Goal: Register for event/course

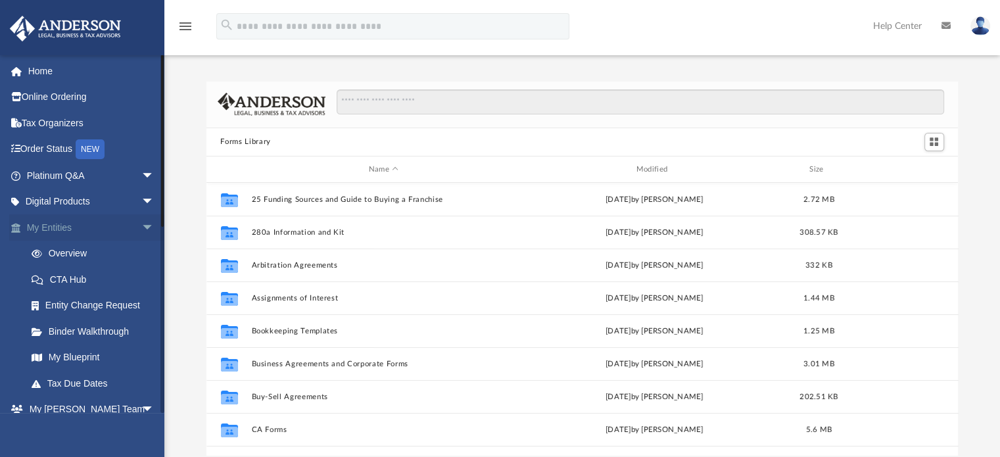
scroll to position [289, 741]
click at [84, 404] on link "My [PERSON_NAME] Team arrow_drop_down" at bounding box center [91, 409] width 165 height 26
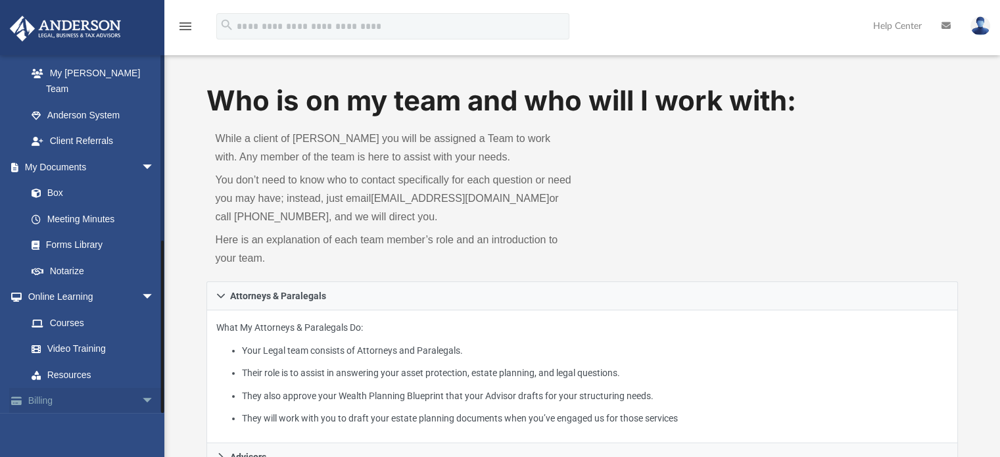
scroll to position [375, 0]
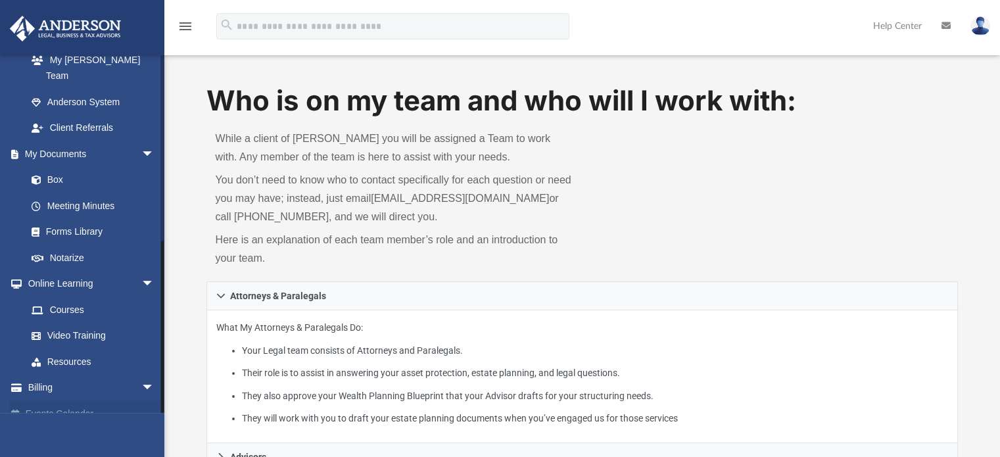
click at [66, 402] on link "Events Calendar" at bounding box center [91, 413] width 165 height 26
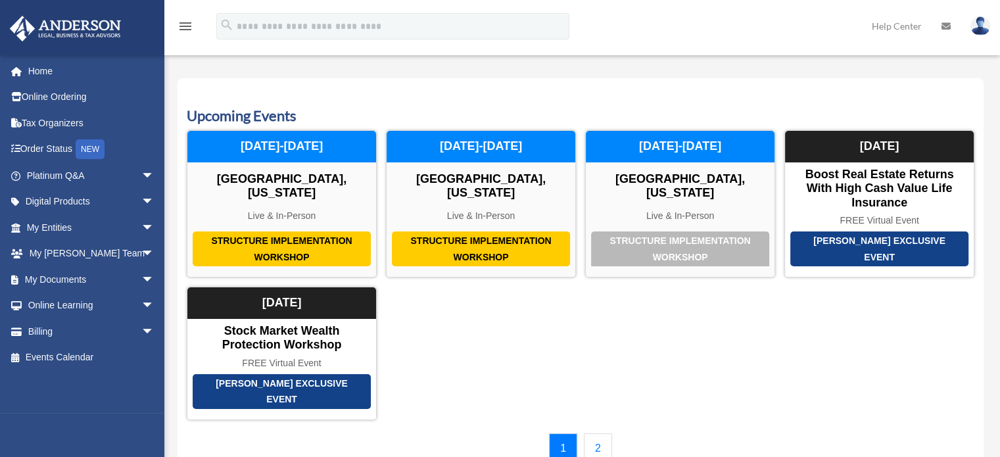
click at [607, 433] on link "2" at bounding box center [598, 448] width 28 height 30
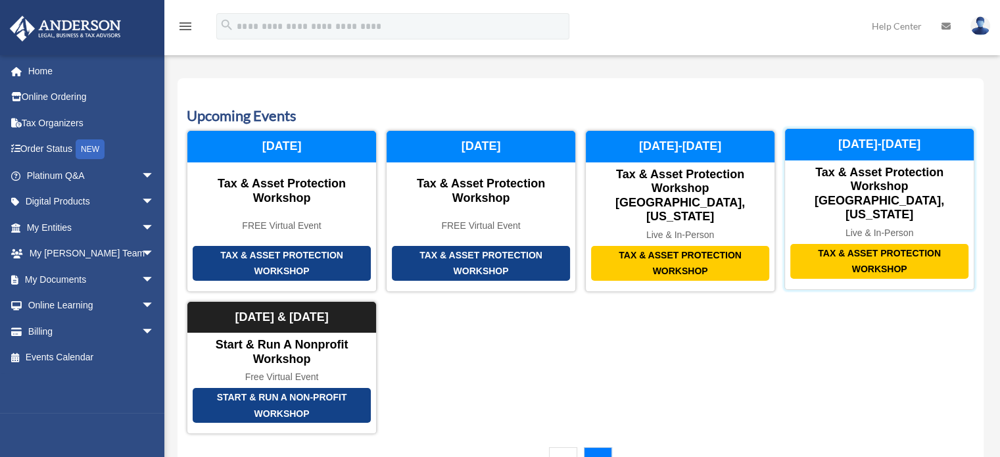
click at [873, 244] on div "Tax & Asset Protection Workshop" at bounding box center [879, 261] width 178 height 35
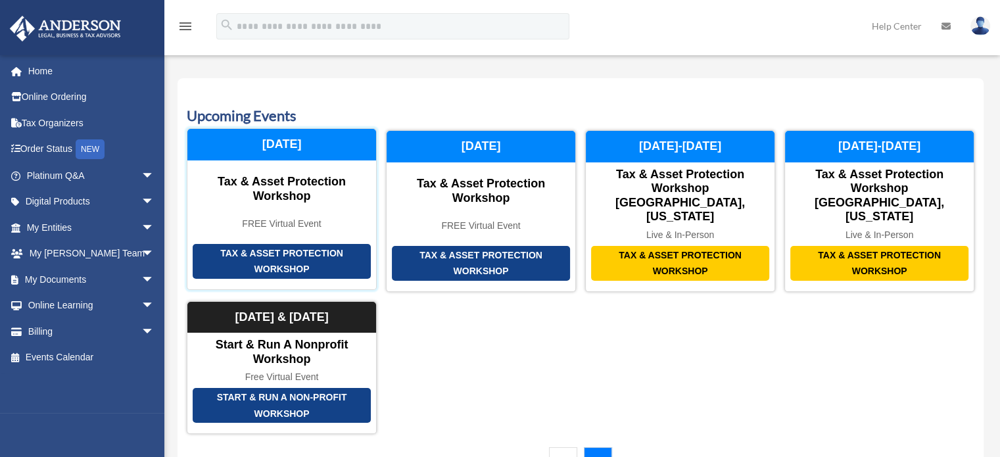
click at [288, 187] on div "Tax & Asset Protection Workshop" at bounding box center [281, 189] width 189 height 28
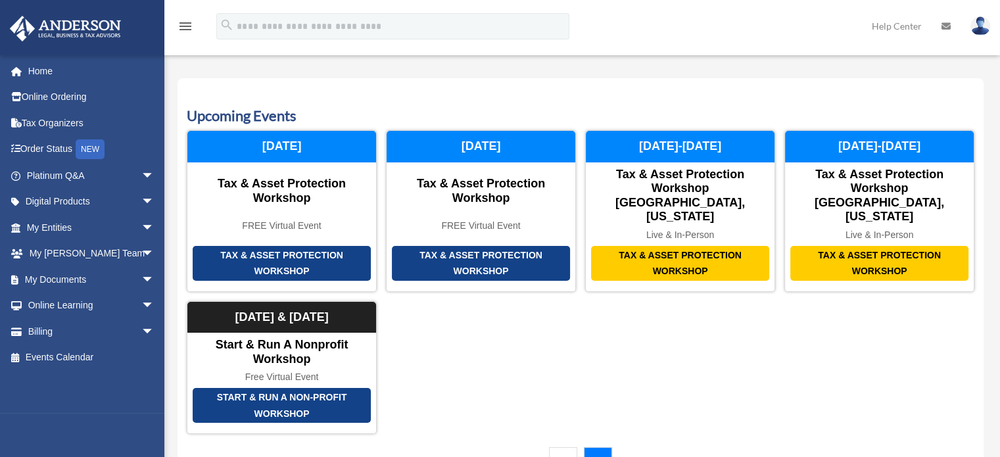
click at [570, 447] on link "1" at bounding box center [563, 462] width 28 height 30
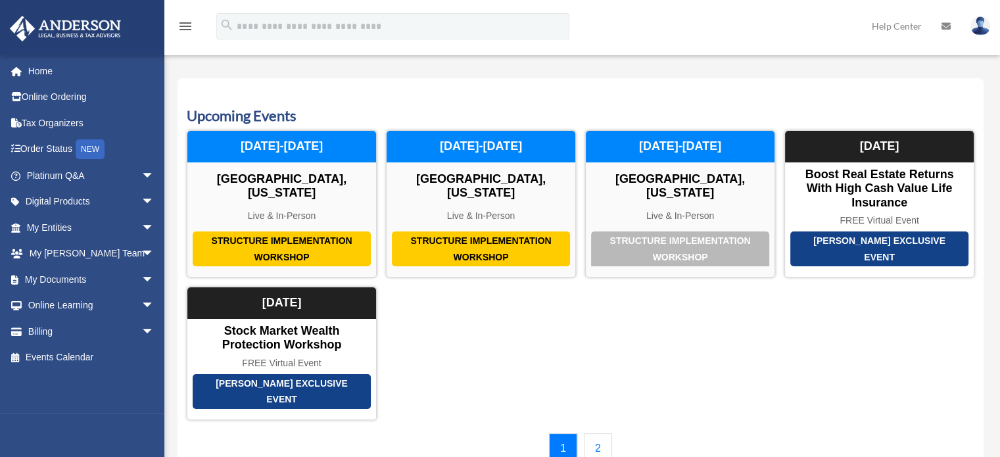
click at [595, 433] on link "2" at bounding box center [598, 448] width 28 height 30
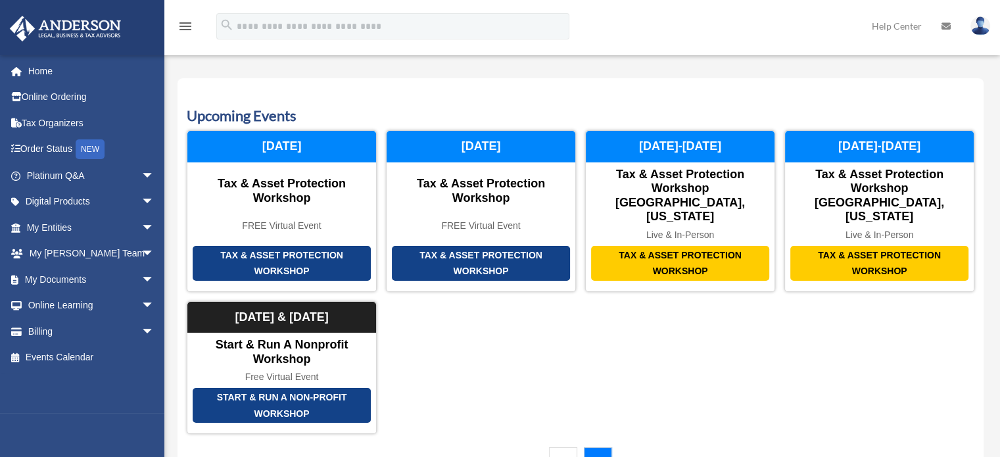
click at [569, 447] on link "1" at bounding box center [563, 462] width 28 height 30
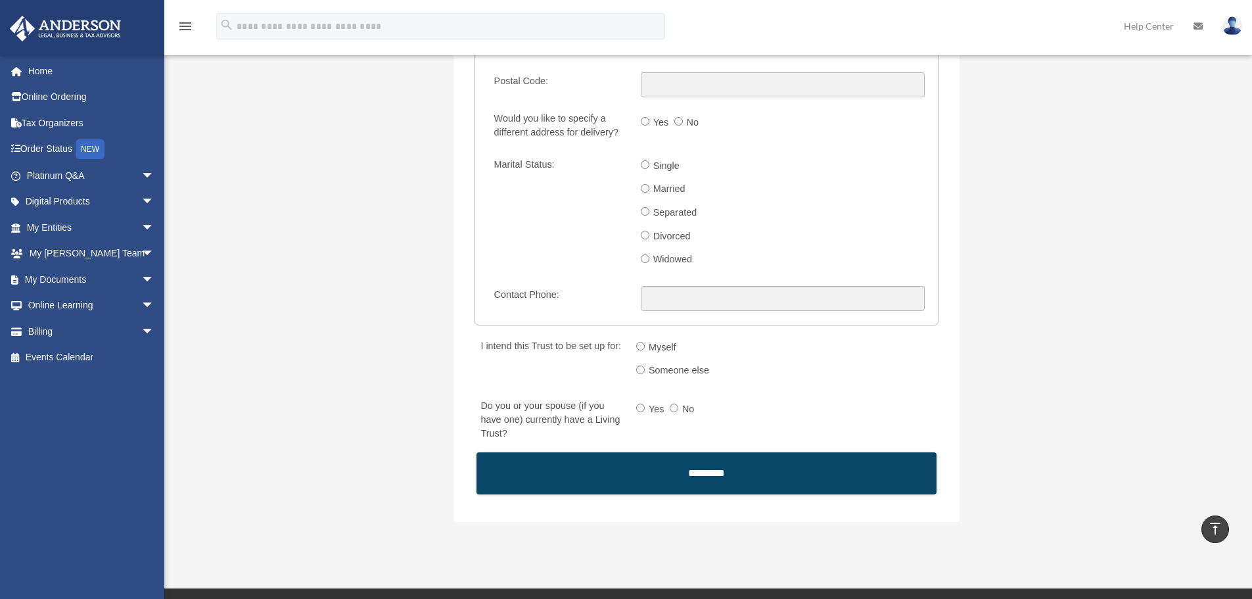
scroll to position [1840, 0]
